Goal: Navigation & Orientation: Find specific page/section

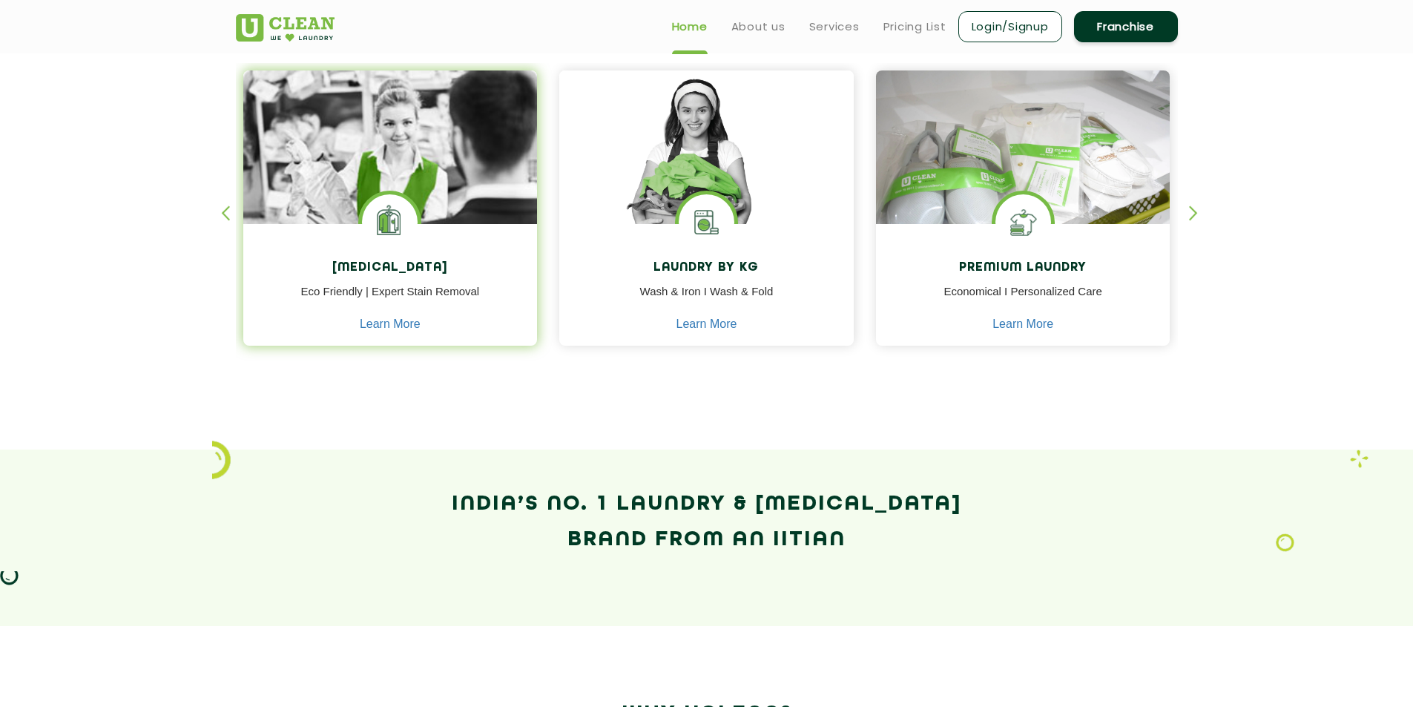
scroll to position [600, 0]
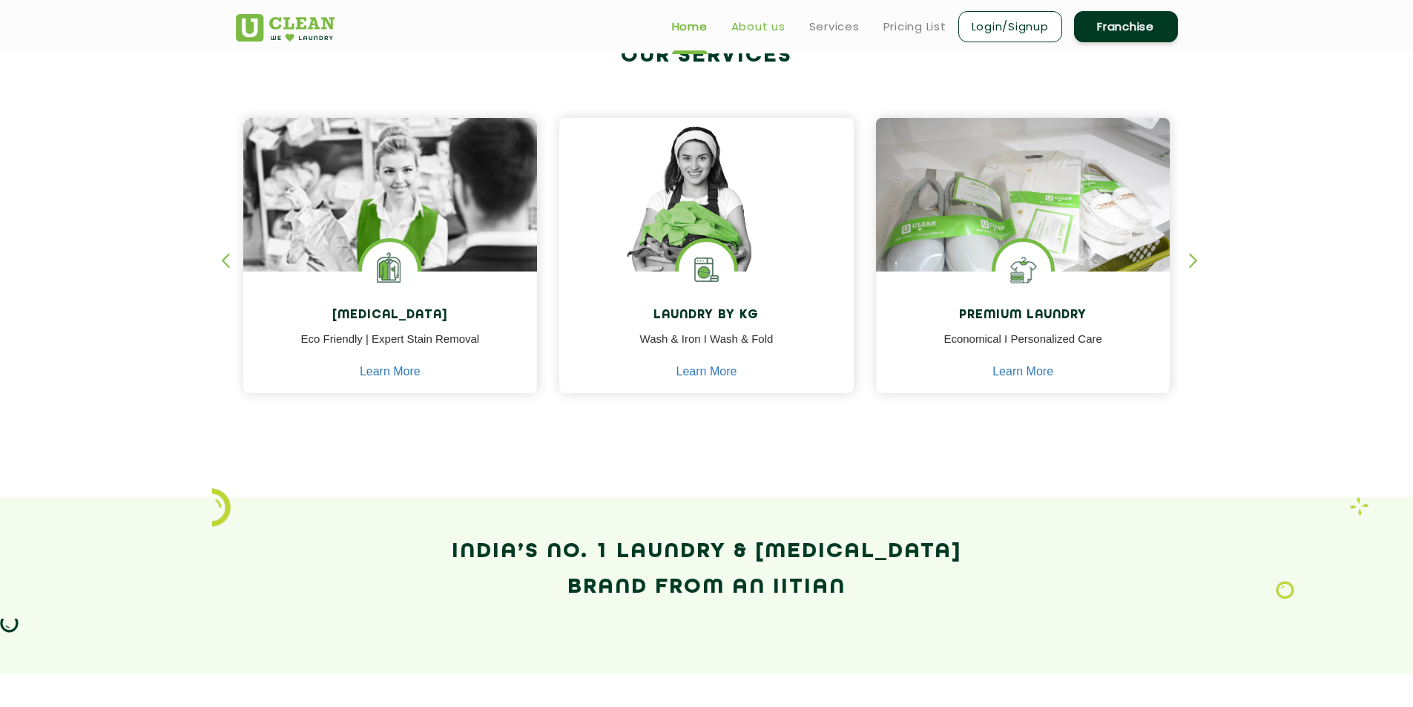
click at [764, 22] on link "About us" at bounding box center [759, 27] width 54 height 18
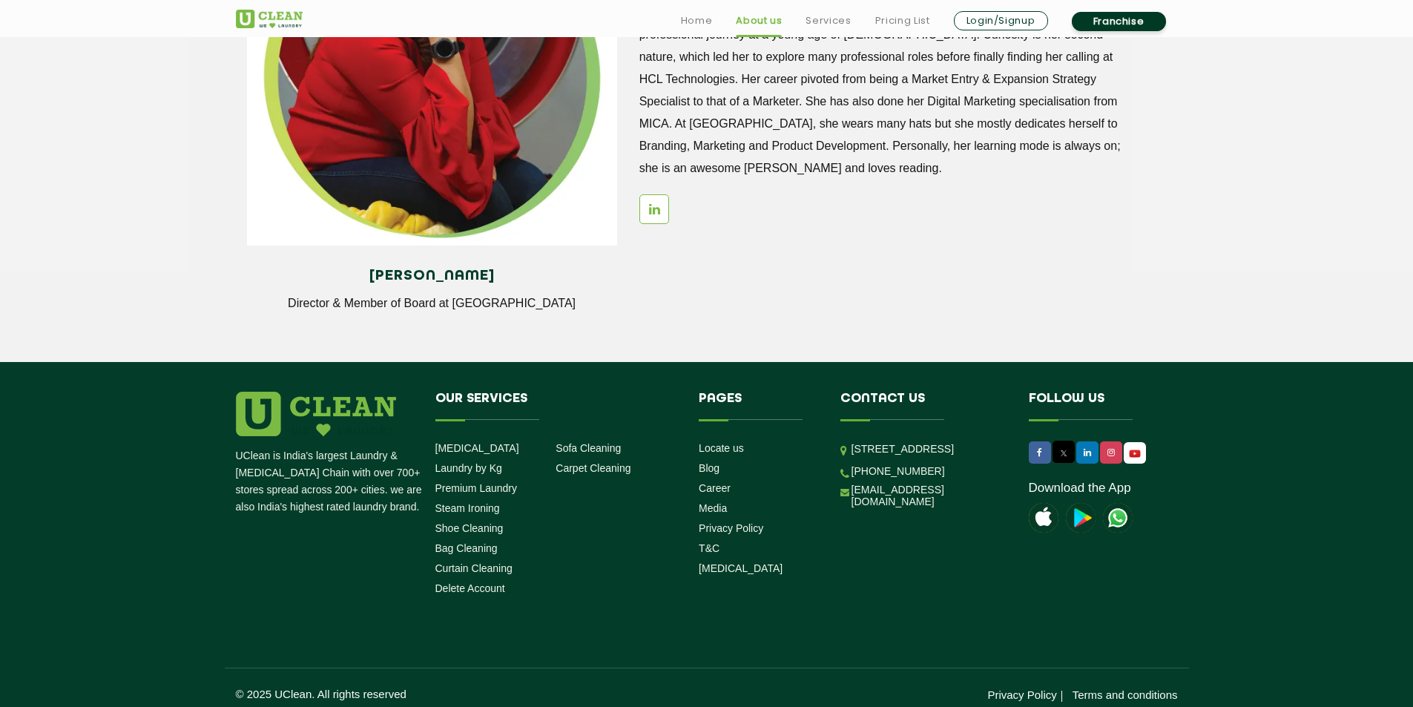
scroll to position [2002, 0]
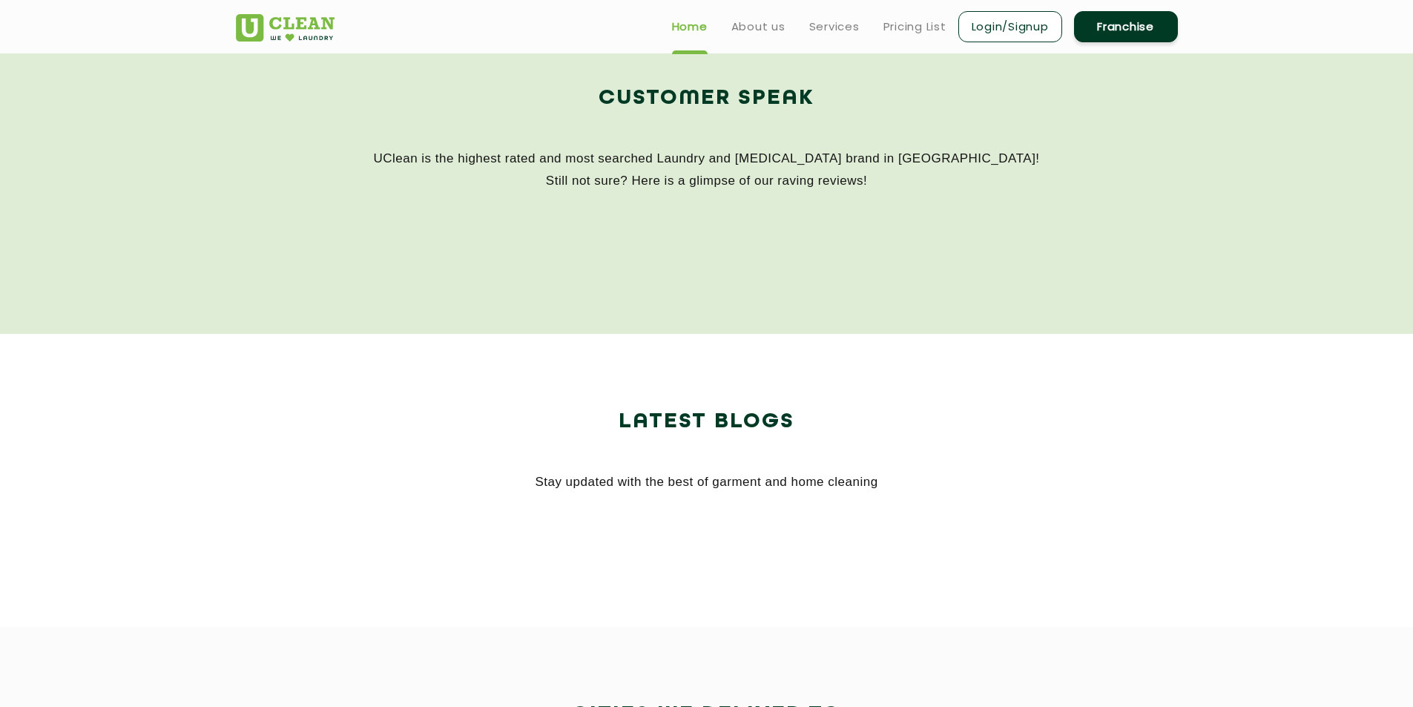
scroll to position [600, 0]
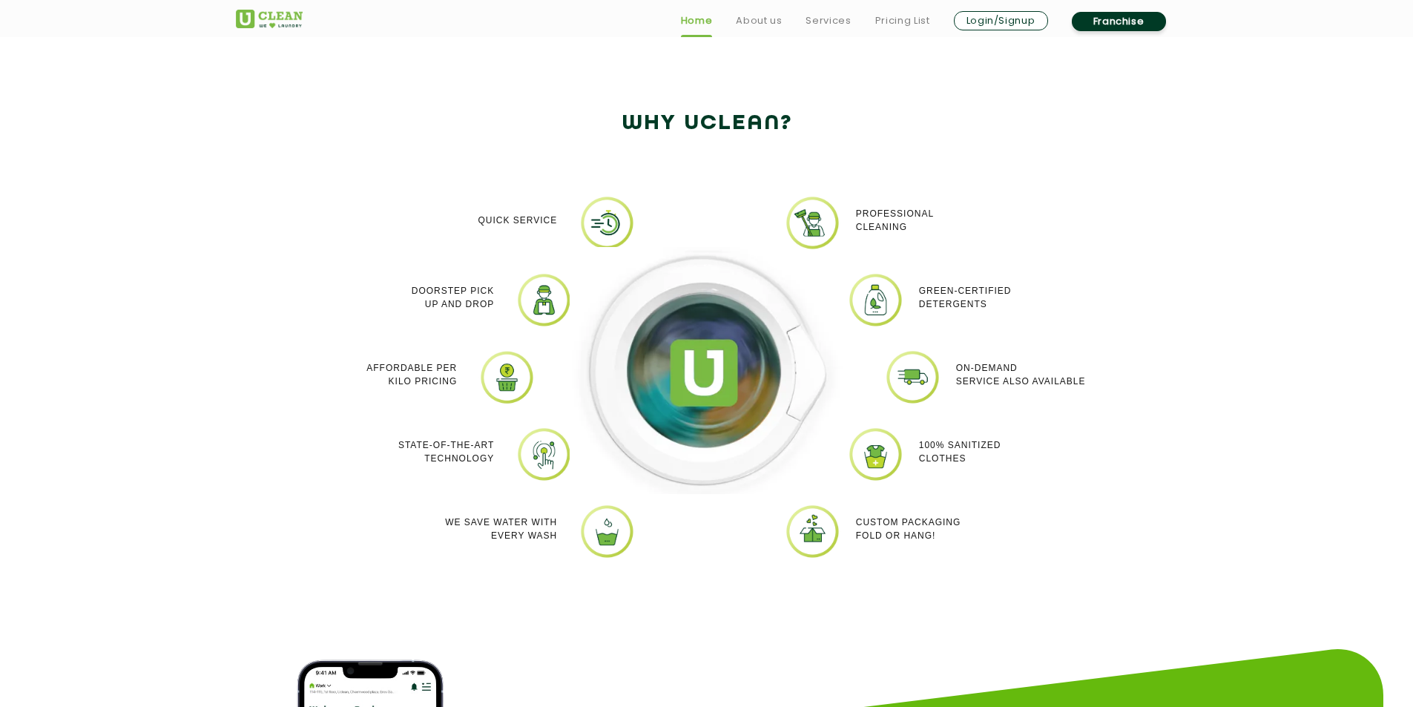
scroll to position [1261, 0]
